Goal: Information Seeking & Learning: Learn about a topic

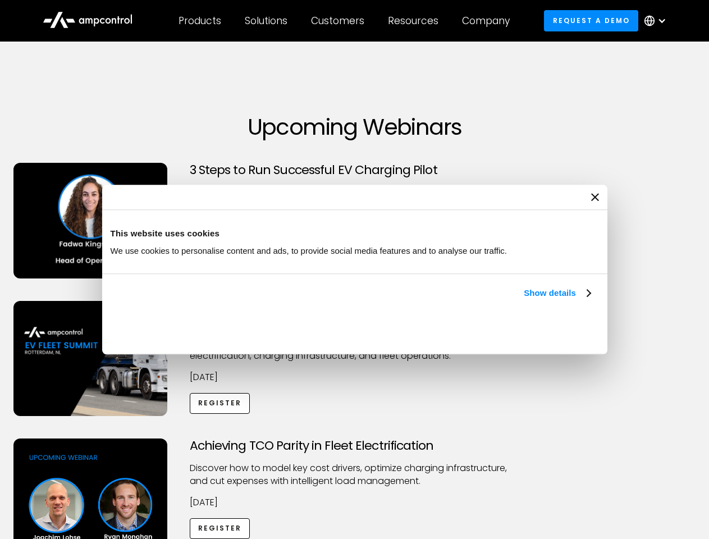
click at [523, 300] on link "Show details" at bounding box center [556, 292] width 66 height 13
click at [0, 0] on div "Necessary cookies help make a website usable by enabling basic functions like p…" at bounding box center [0, 0] width 0 height 0
click at [696, 452] on div "Achieving TCO Parity in Fleet Electrification Discover how to model key cost dr…" at bounding box center [354, 526] width 705 height 176
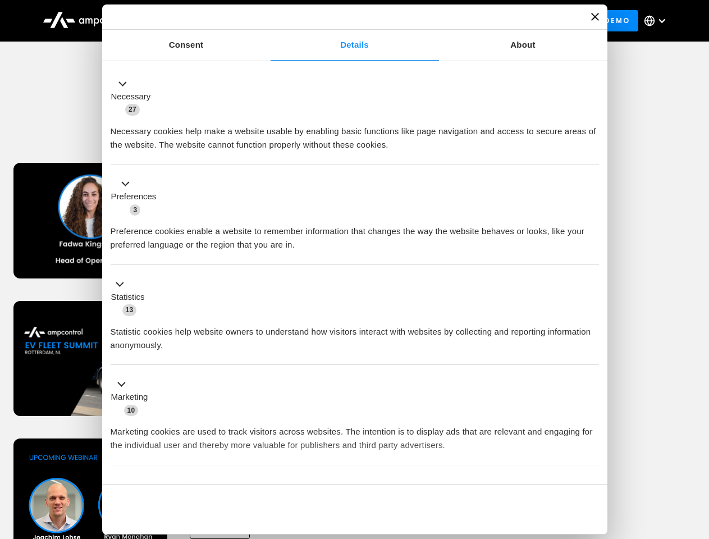
click at [345, 21] on div "Customers" at bounding box center [337, 21] width 53 height 12
click at [199, 21] on div "Products" at bounding box center [199, 21] width 43 height 12
click at [266, 21] on div "Solutions" at bounding box center [266, 21] width 43 height 12
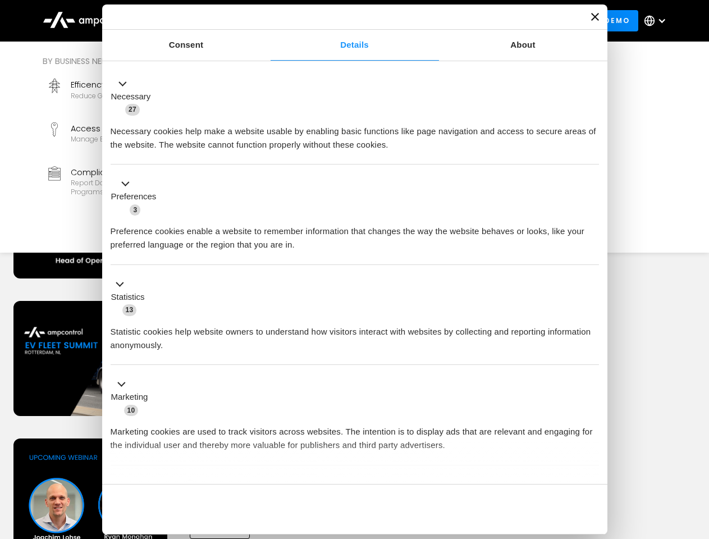
click at [339, 21] on div "Customers" at bounding box center [337, 21] width 53 height 12
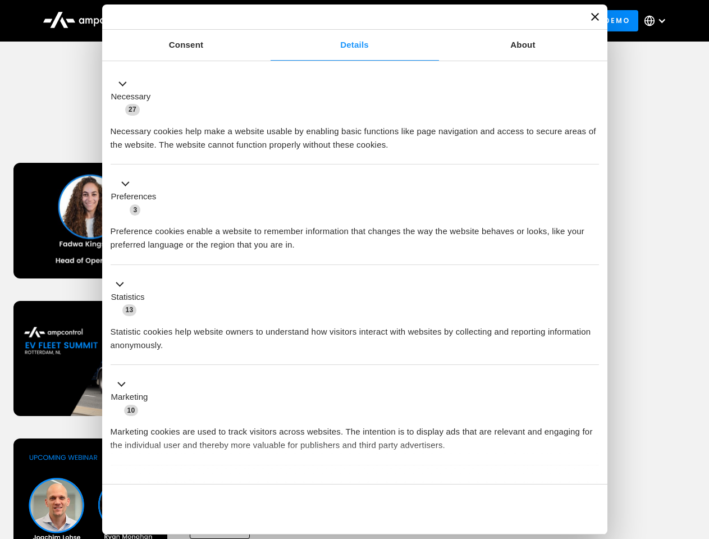
click at [415, 21] on div "Resources" at bounding box center [413, 21] width 50 height 12
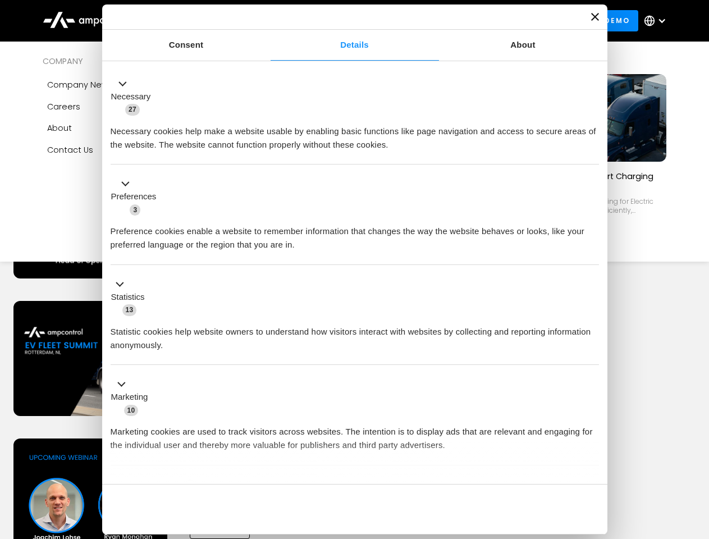
click at [489, 21] on div "Company" at bounding box center [486, 21] width 48 height 12
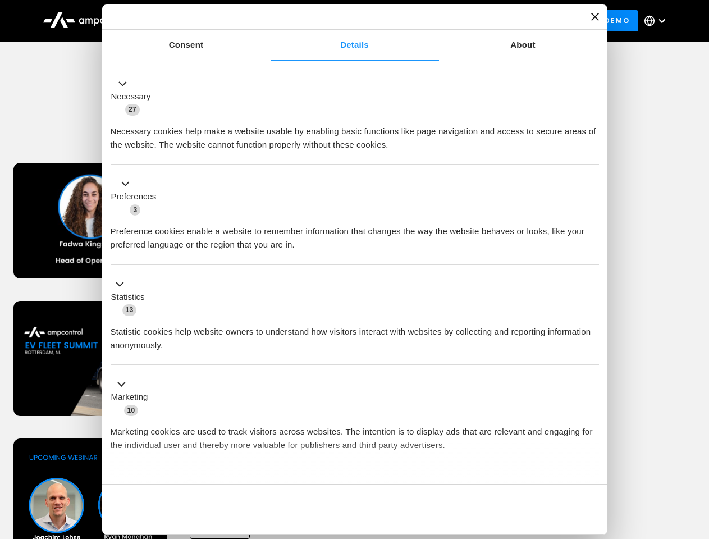
click at [658, 21] on div at bounding box center [661, 20] width 9 height 9
